Goal: Task Accomplishment & Management: Manage account settings

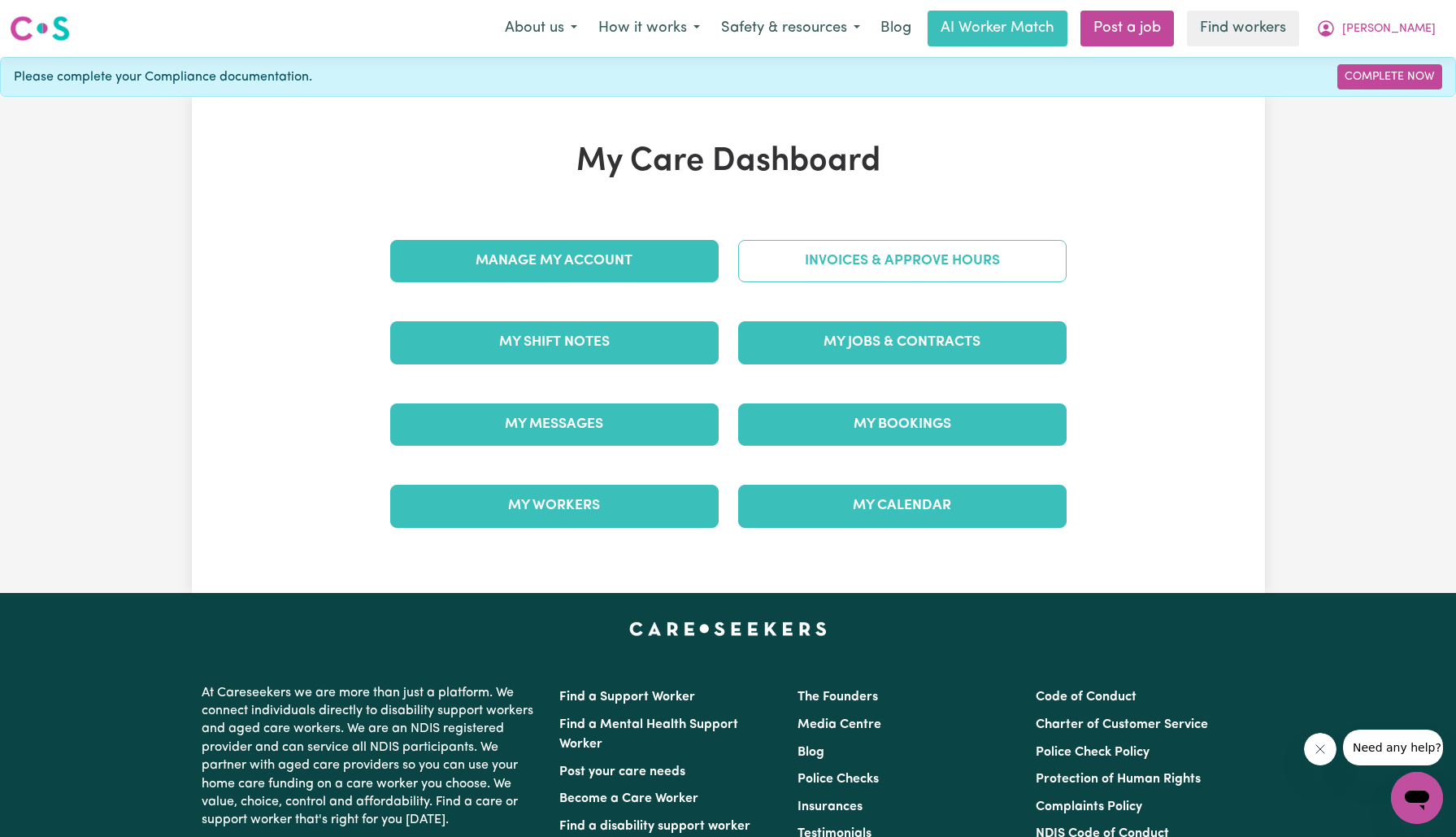
click at [781, 257] on link "Invoices & Approve Hours" at bounding box center [901, 261] width 328 height 42
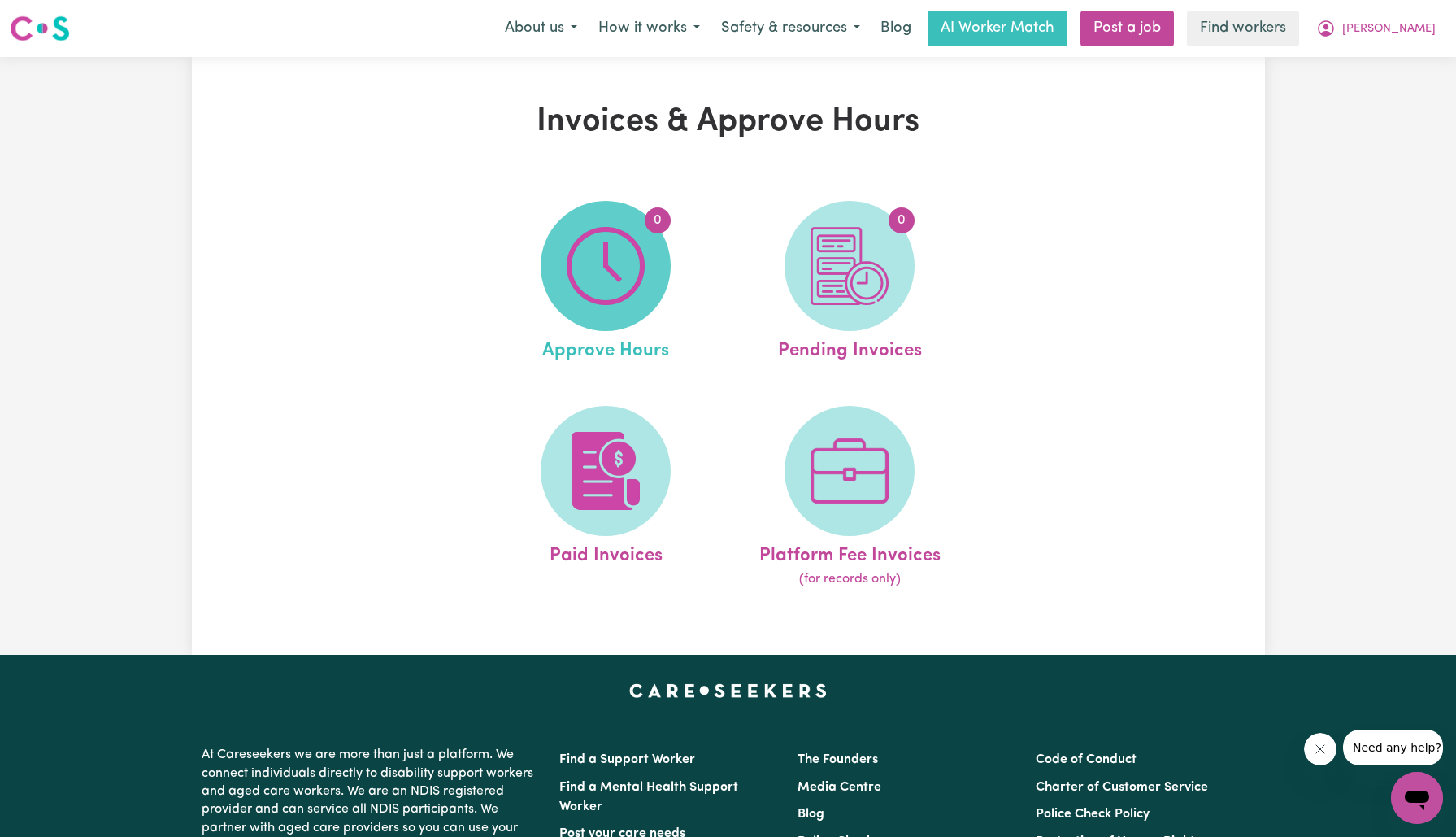
click at [606, 266] on img at bounding box center [605, 266] width 78 height 78
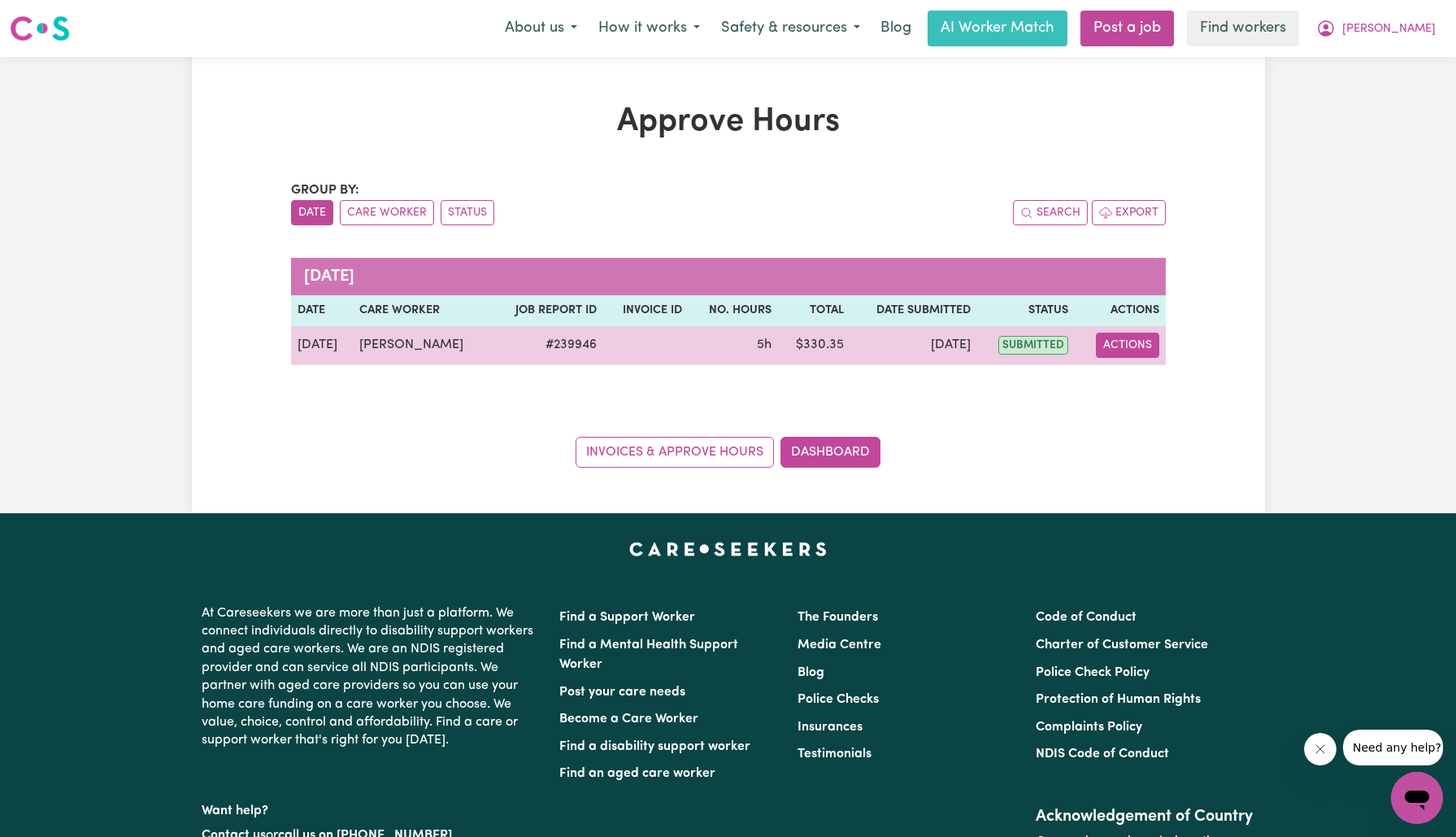
drag, startPoint x: 1097, startPoint y: 344, endPoint x: 1110, endPoint y: 356, distance: 17.7
click at [1097, 343] on button "Actions" at bounding box center [1127, 345] width 63 height 25
click at [1129, 371] on link "View Job Report" at bounding box center [1166, 382] width 139 height 33
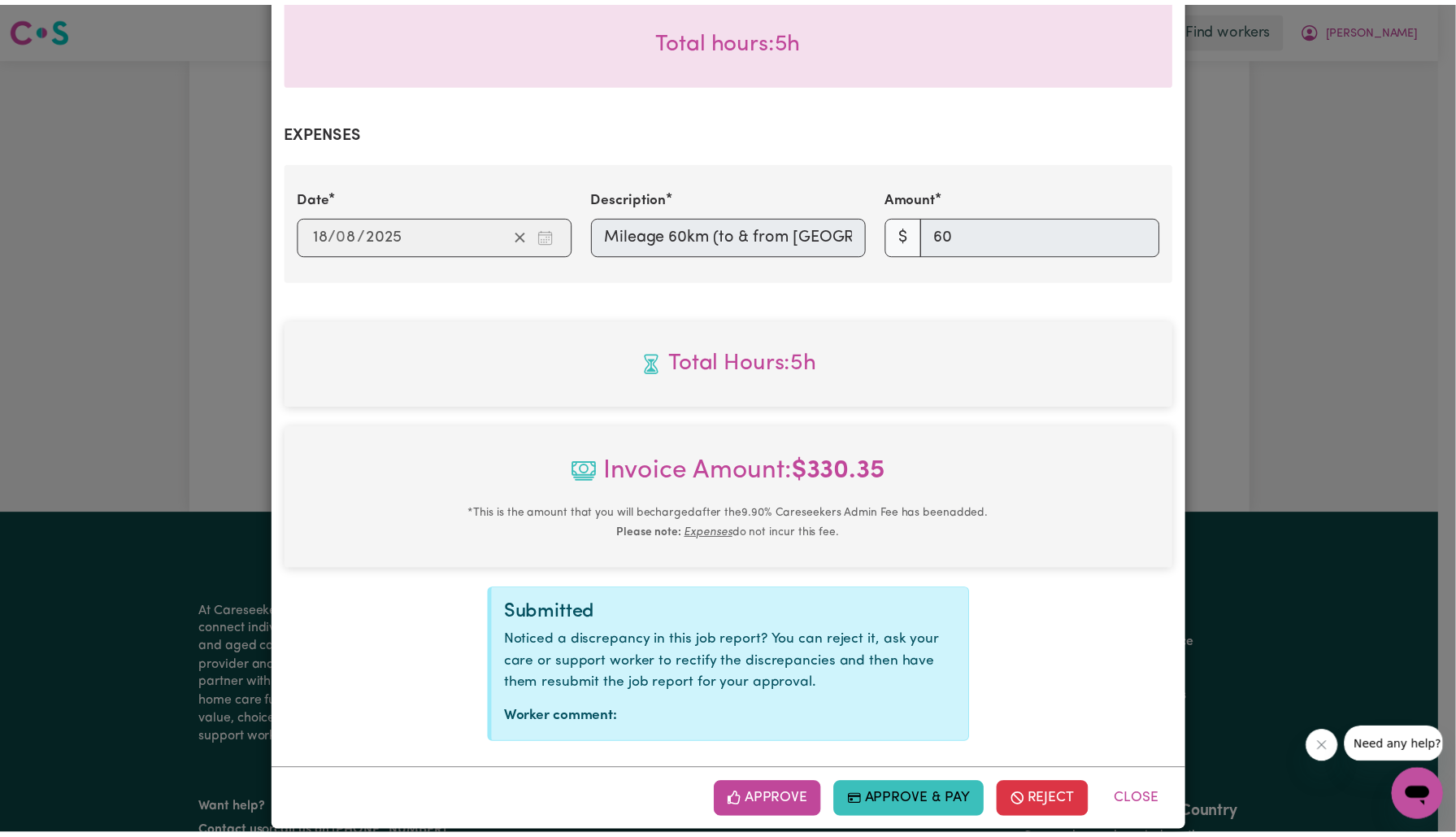
scroll to position [536, 0]
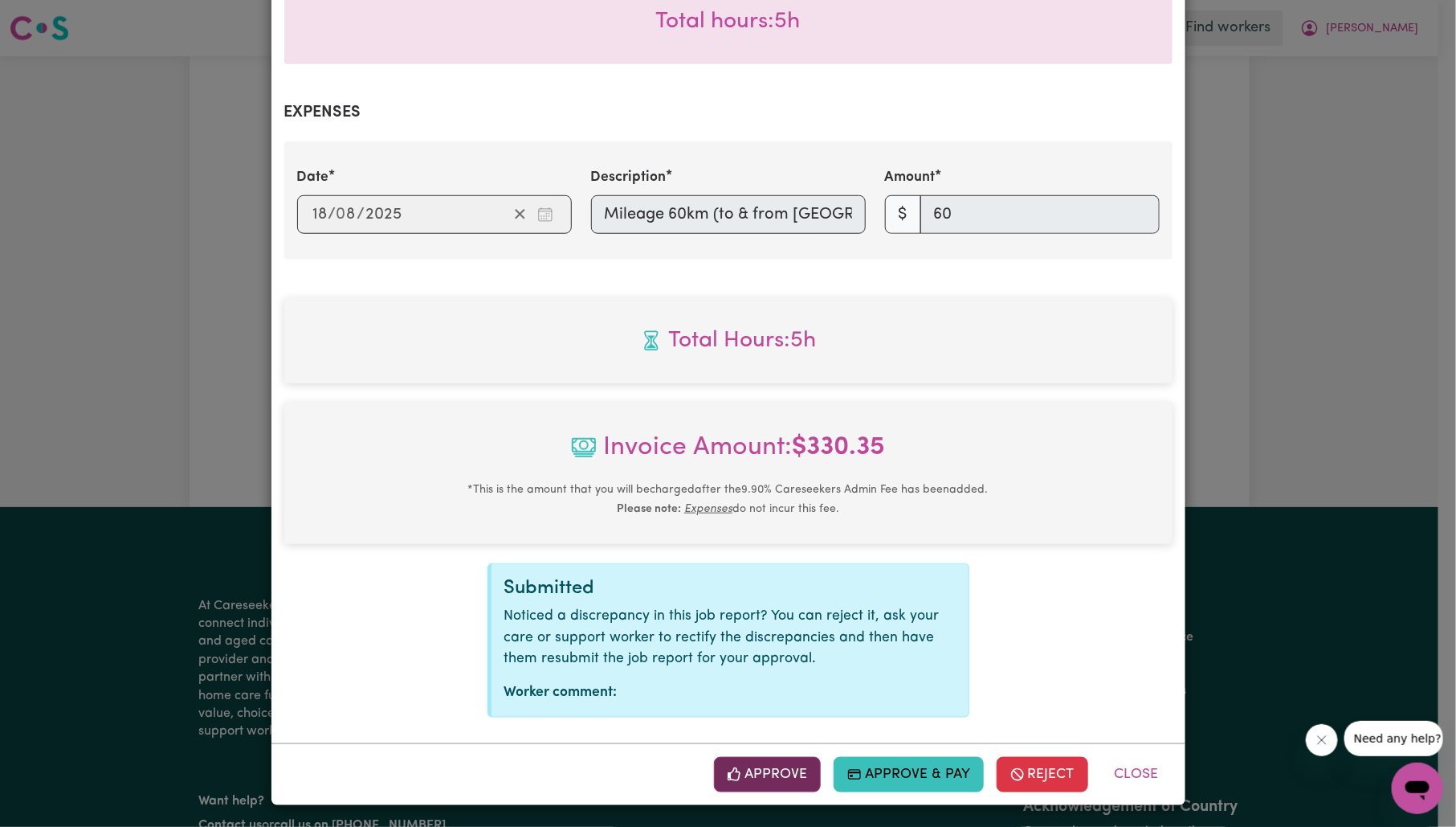
click at [728, 778] on icon "button" at bounding box center [735, 774] width 13 height 14
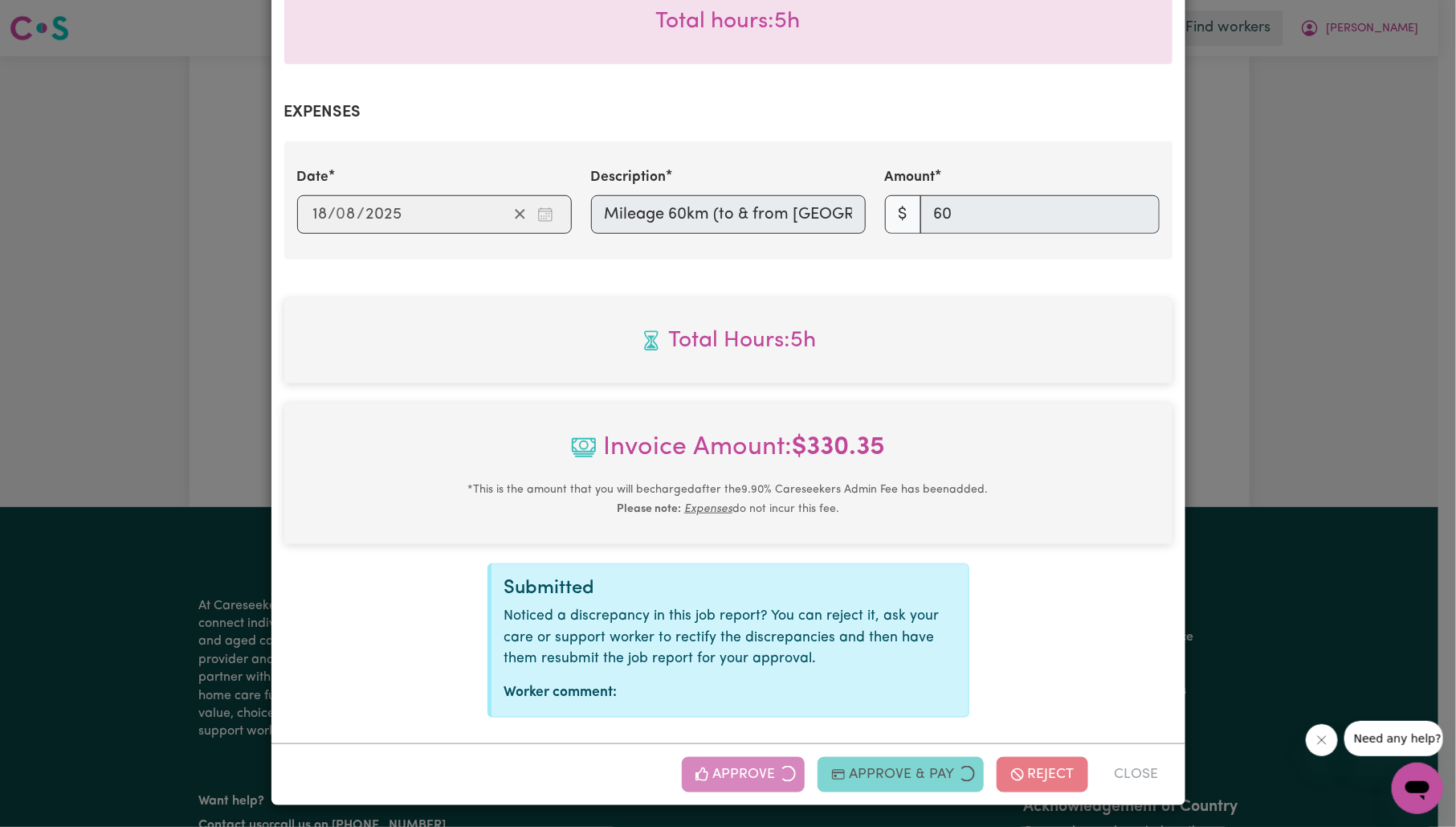
click at [1333, 423] on div "Job Report # 239946 - [PERSON_NAME] Summary Job report # 239946 Client name: [P…" at bounding box center [728, 414] width 1456 height 827
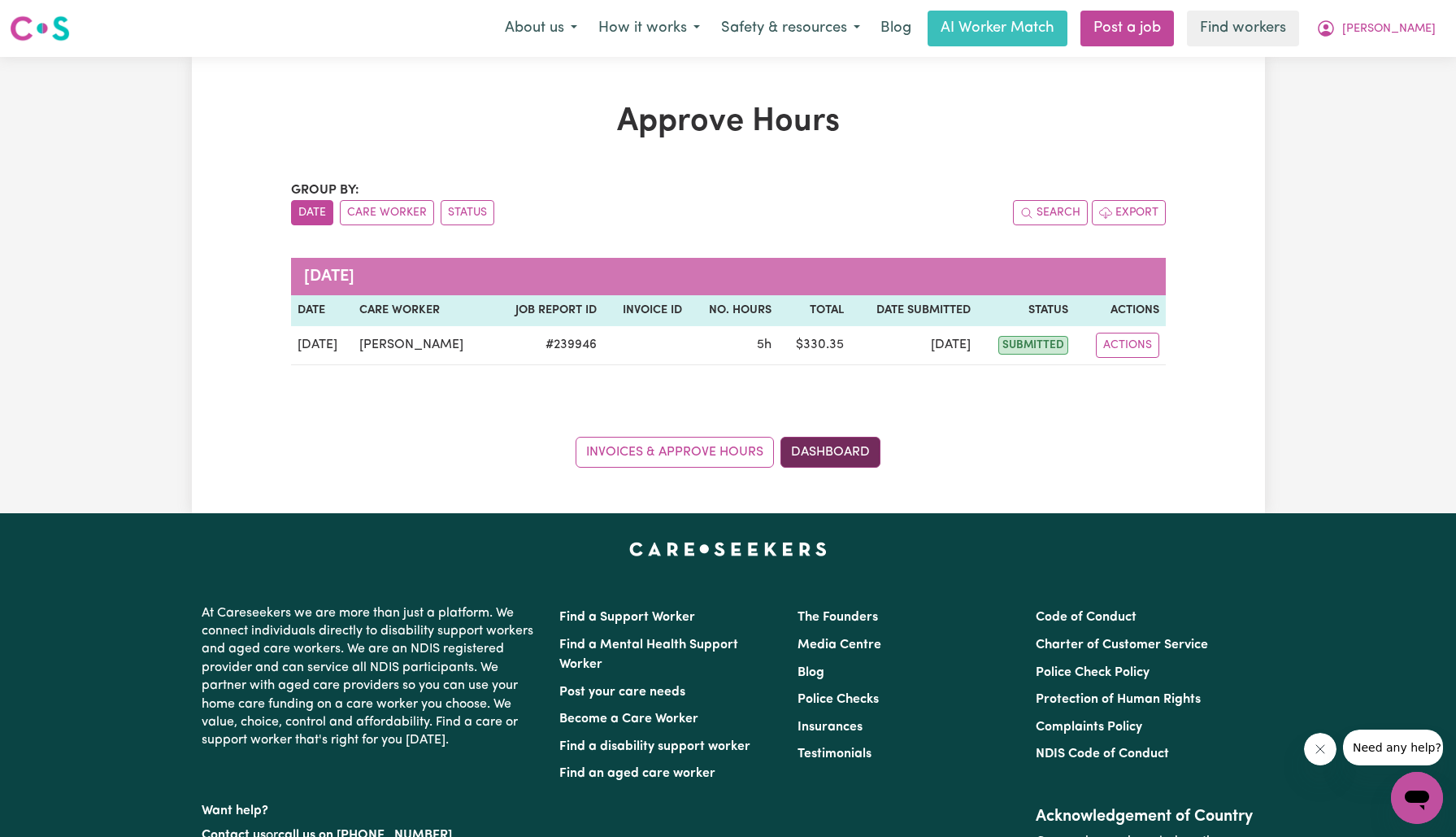
click at [853, 446] on link "Dashboard" at bounding box center [830, 452] width 100 height 31
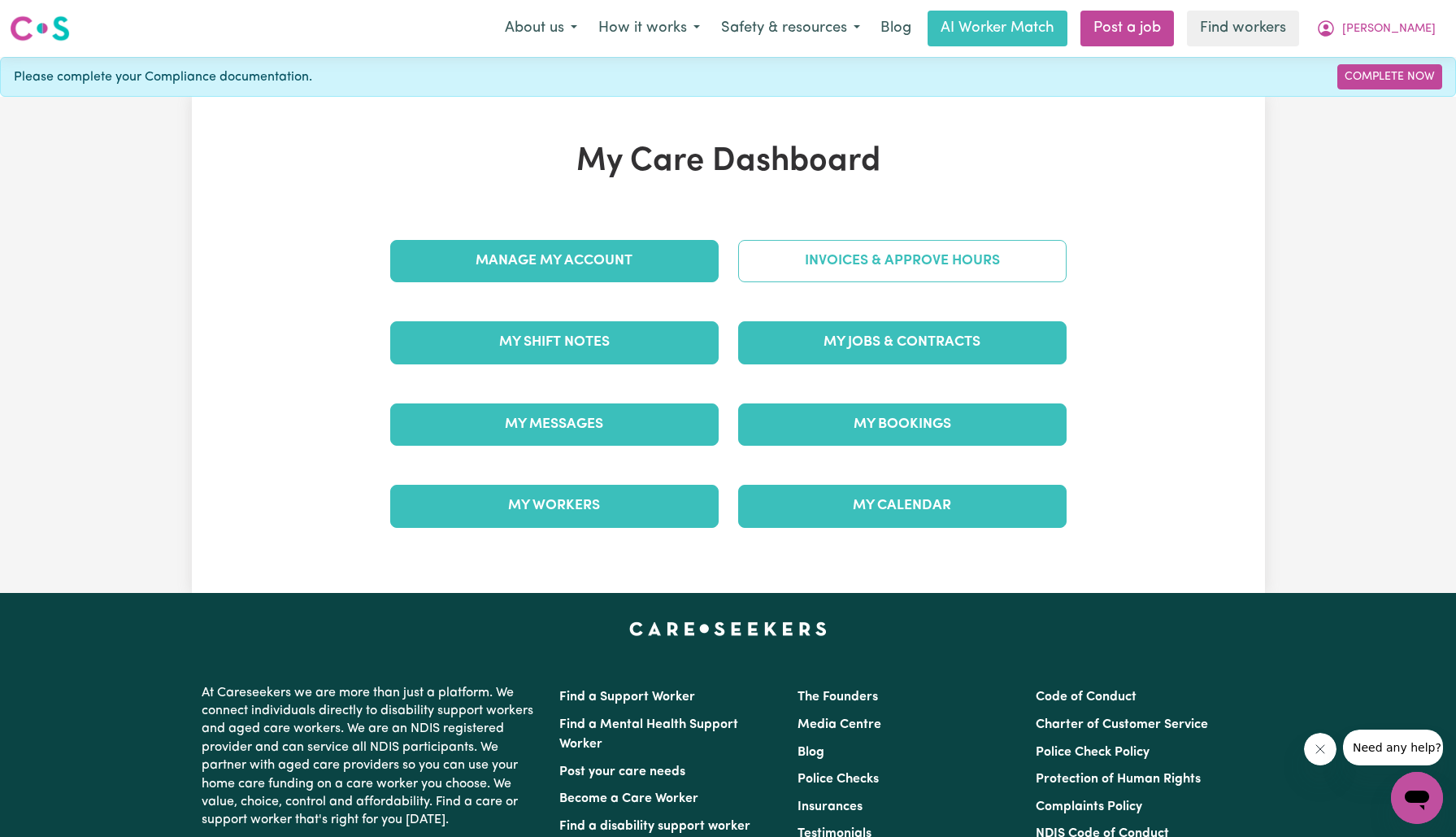
click at [870, 270] on link "Invoices & Approve Hours" at bounding box center [901, 261] width 328 height 42
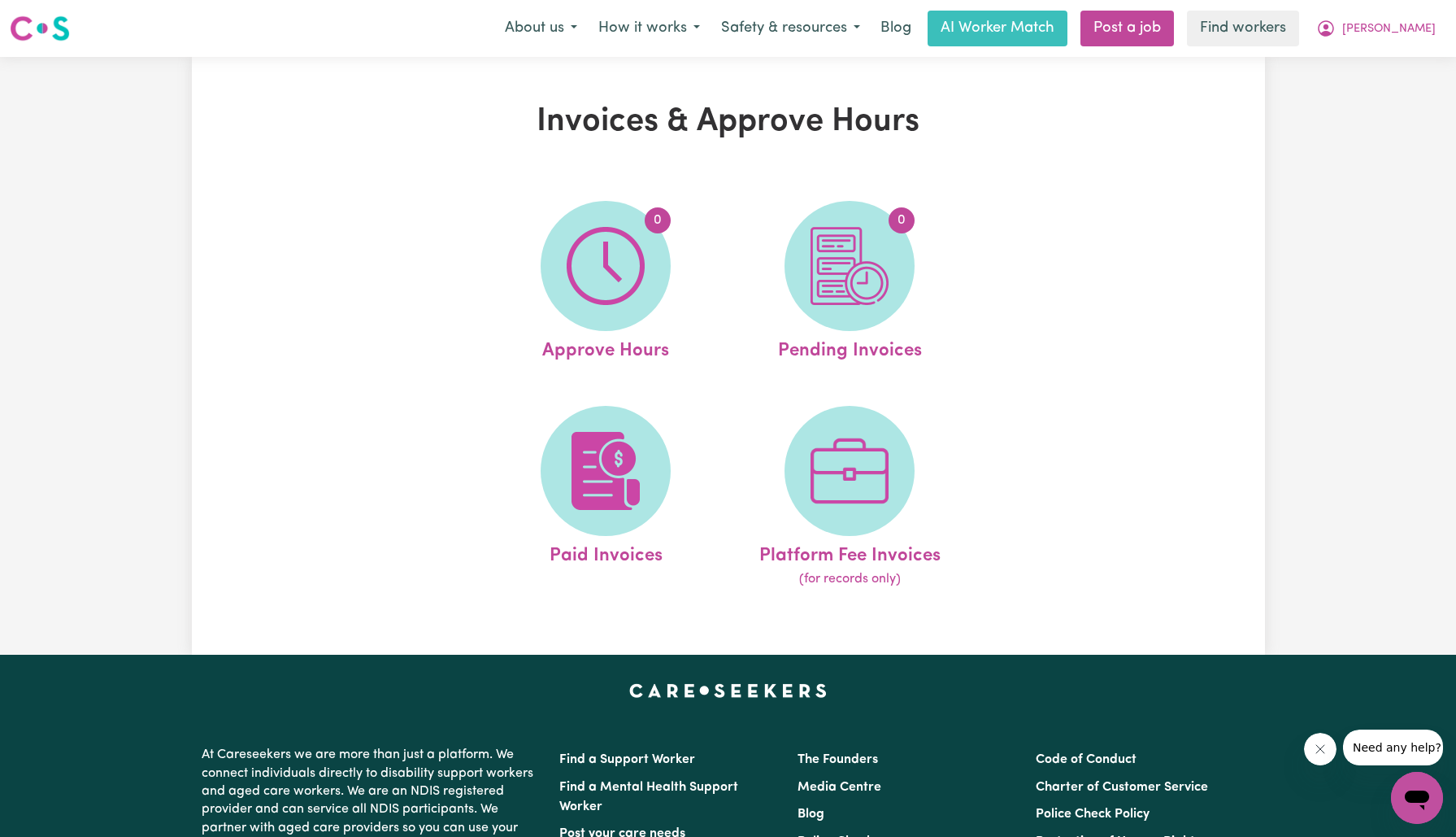
click at [870, 270] on img at bounding box center [849, 266] width 78 height 78
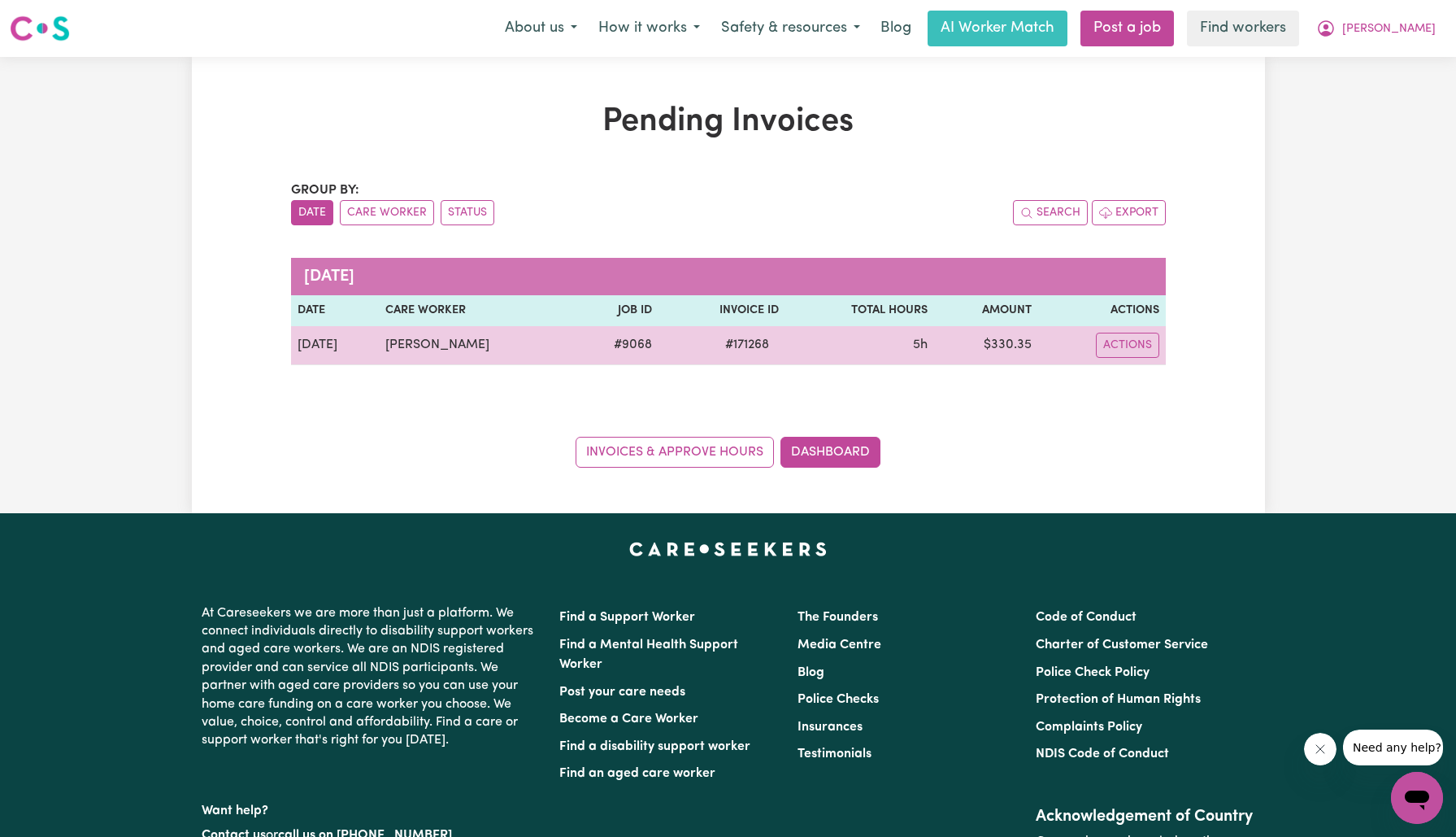
click at [751, 339] on span "# 171268" at bounding box center [747, 344] width 63 height 19
click at [750, 339] on span "# 171268" at bounding box center [747, 344] width 63 height 19
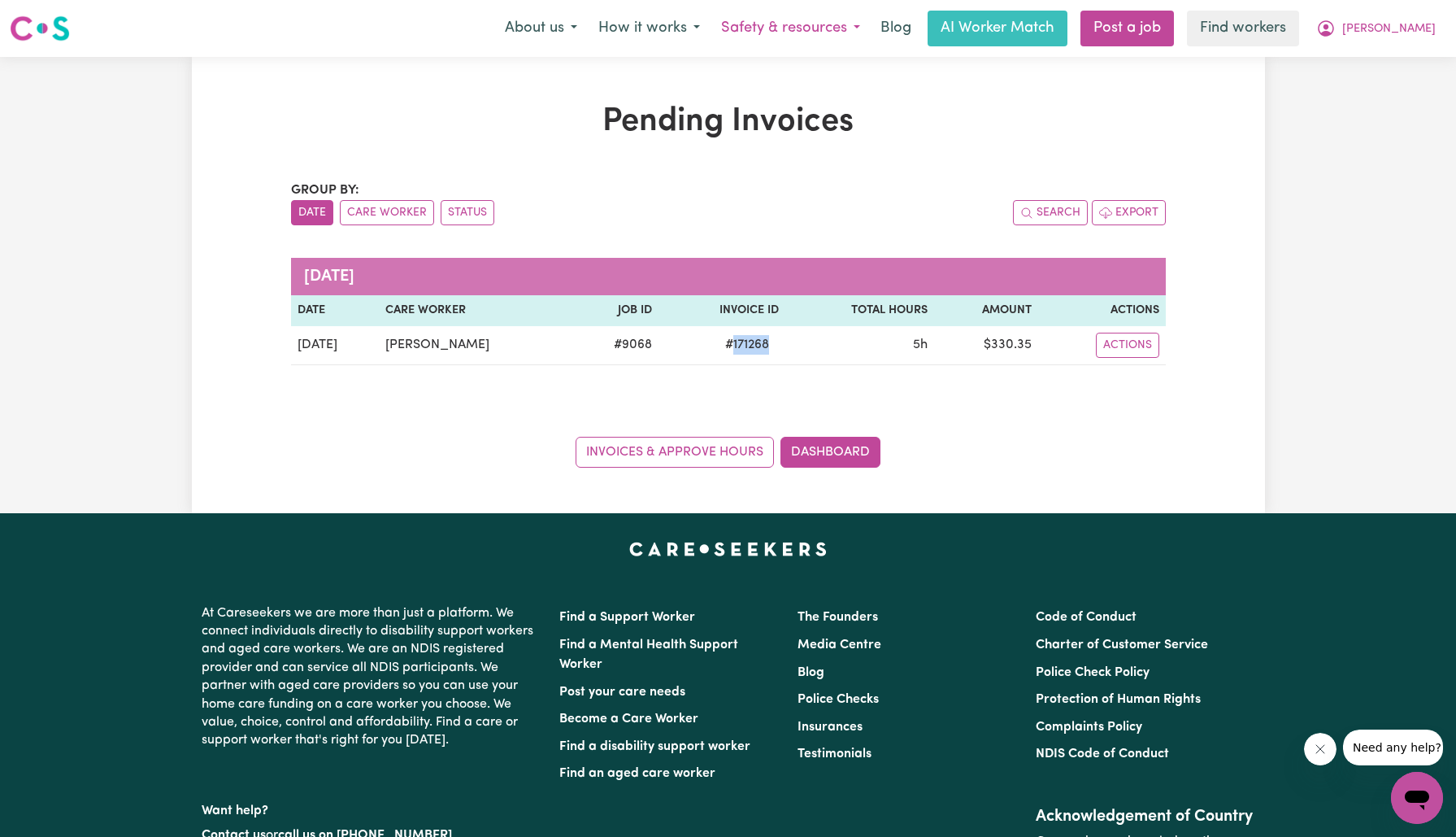
copy span "171268"
click at [1334, 31] on icon "My Account" at bounding box center [1325, 28] width 16 height 16
click at [1369, 99] on link "Logout" at bounding box center [1381, 93] width 129 height 31
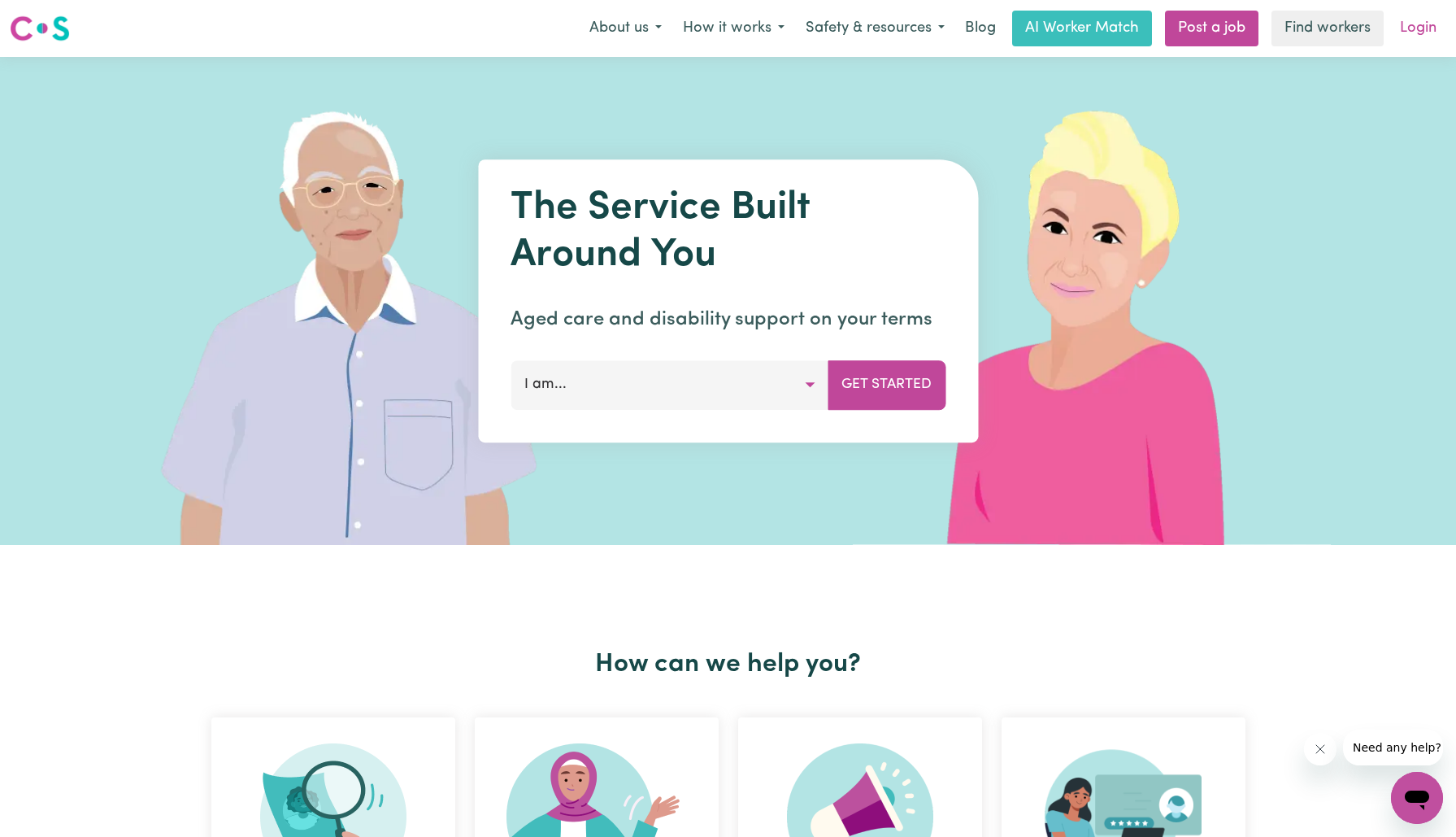
click at [1404, 34] on link "Login" at bounding box center [1418, 28] width 56 height 36
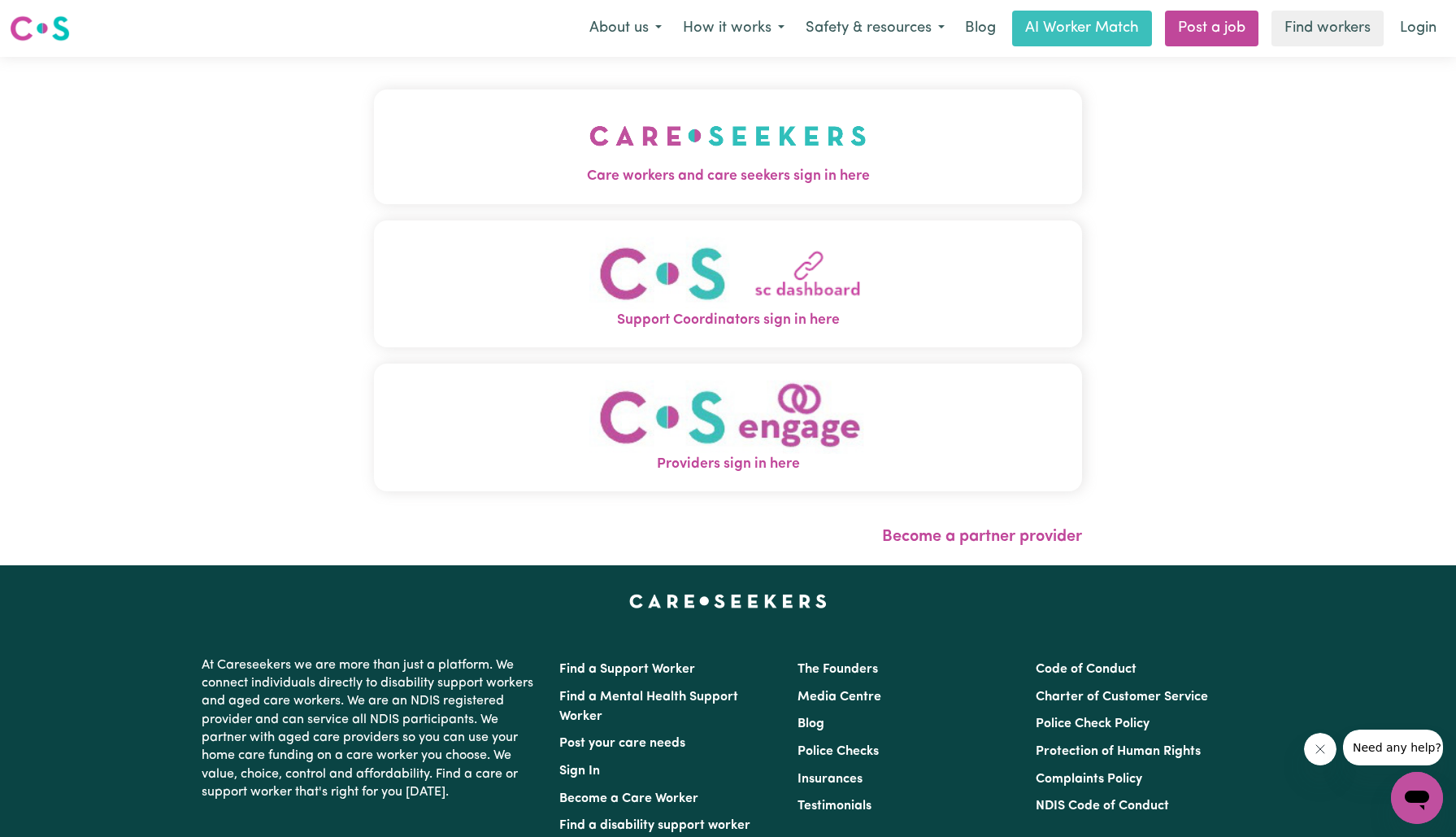
click at [404, 122] on button "Care workers and care seekers sign in here" at bounding box center [728, 146] width 709 height 114
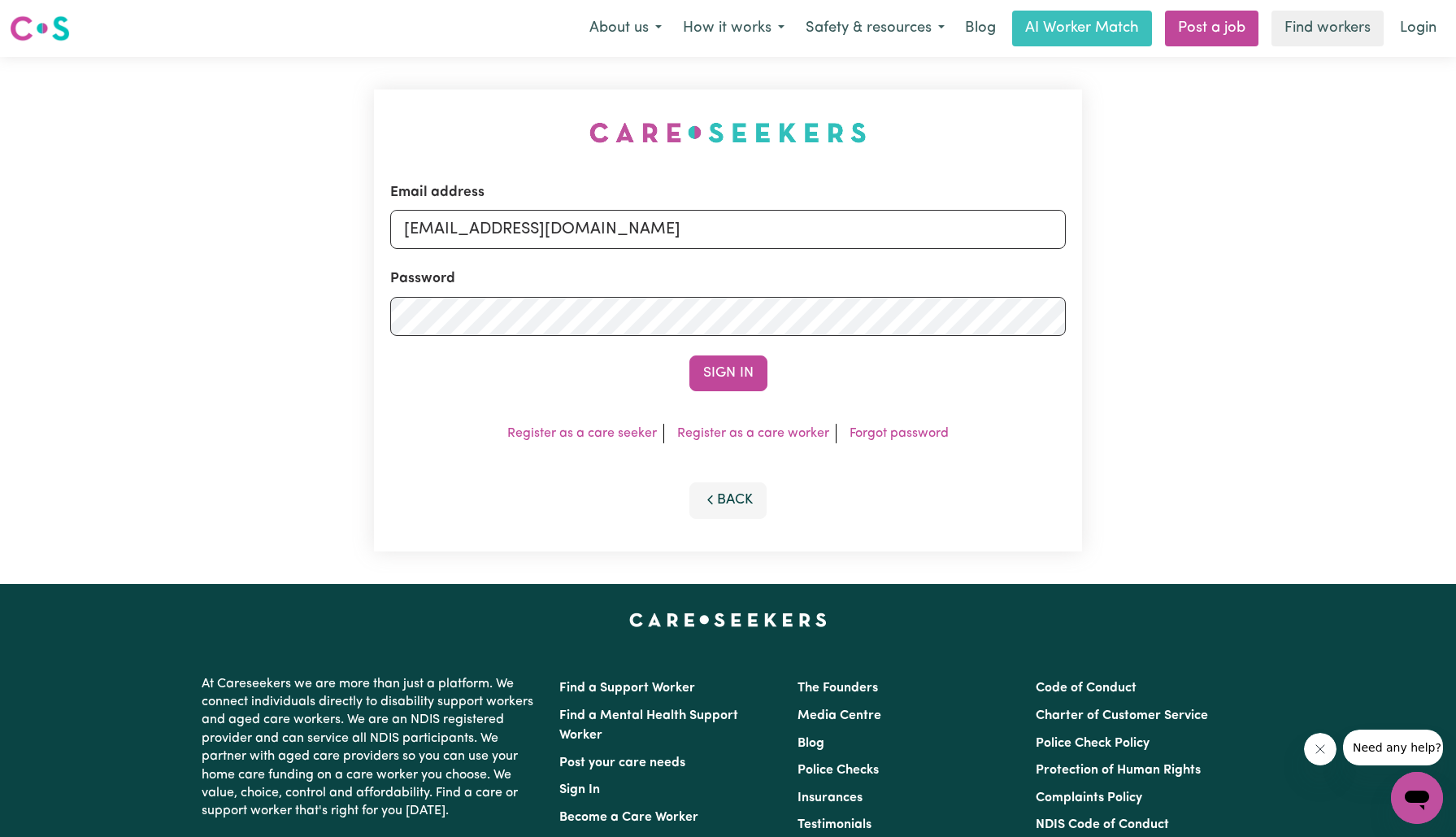
click at [343, 123] on div "Email address [EMAIL_ADDRESS][DOMAIN_NAME] Password Sign In Register as a care …" at bounding box center [728, 320] width 1456 height 527
drag, startPoint x: 486, startPoint y: 230, endPoint x: 1158, endPoint y: 281, distance: 673.9
click at [1153, 283] on div "Email address [EMAIL_ADDRESS][DOMAIN_NAME] Password Sign In Register as a care …" at bounding box center [728, 320] width 1456 height 527
type input "[EMAIL_ADDRESS][DOMAIN_NAME]"
click at [690, 355] on button "Sign In" at bounding box center [728, 372] width 78 height 36
